Goal: Check status: Check status

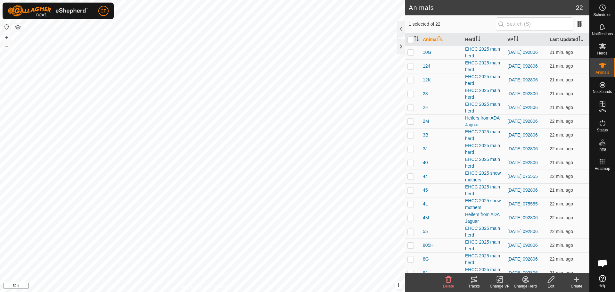
click at [471, 276] on icon at bounding box center [474, 280] width 8 height 8
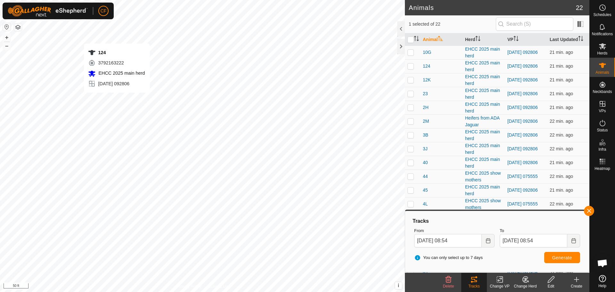
checkbox input "true"
checkbox input "false"
click at [588, 211] on button "button" at bounding box center [589, 211] width 10 height 10
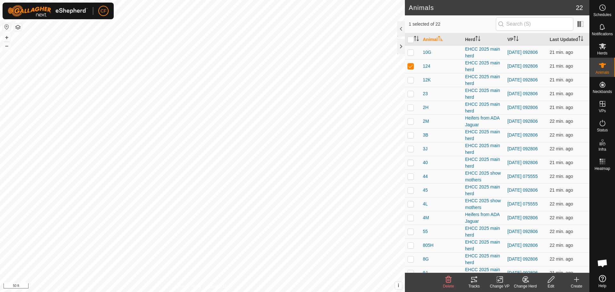
click at [471, 278] on icon at bounding box center [474, 280] width 8 height 8
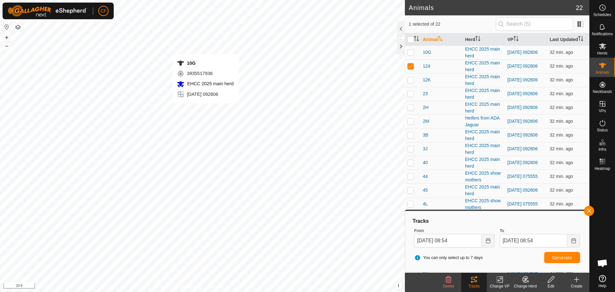
checkbox input "true"
checkbox input "false"
click at [589, 208] on button "button" at bounding box center [589, 211] width 10 height 10
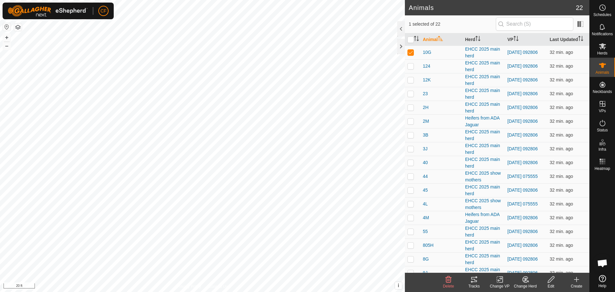
click at [476, 281] on icon at bounding box center [474, 279] width 6 height 5
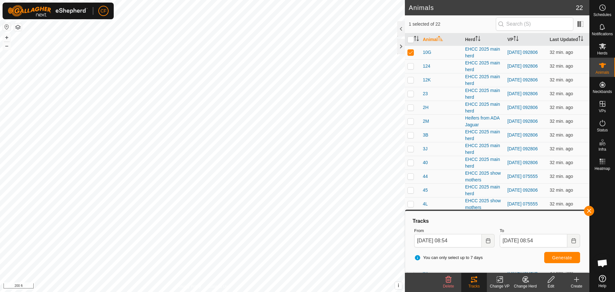
checkbox input "false"
checkbox input "true"
click at [588, 209] on button "button" at bounding box center [589, 211] width 10 height 10
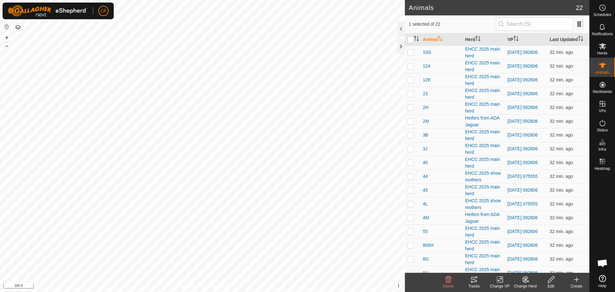
click at [478, 281] on tracks-svg-icon at bounding box center [474, 280] width 26 height 8
